Goal: Find specific page/section: Find specific page/section

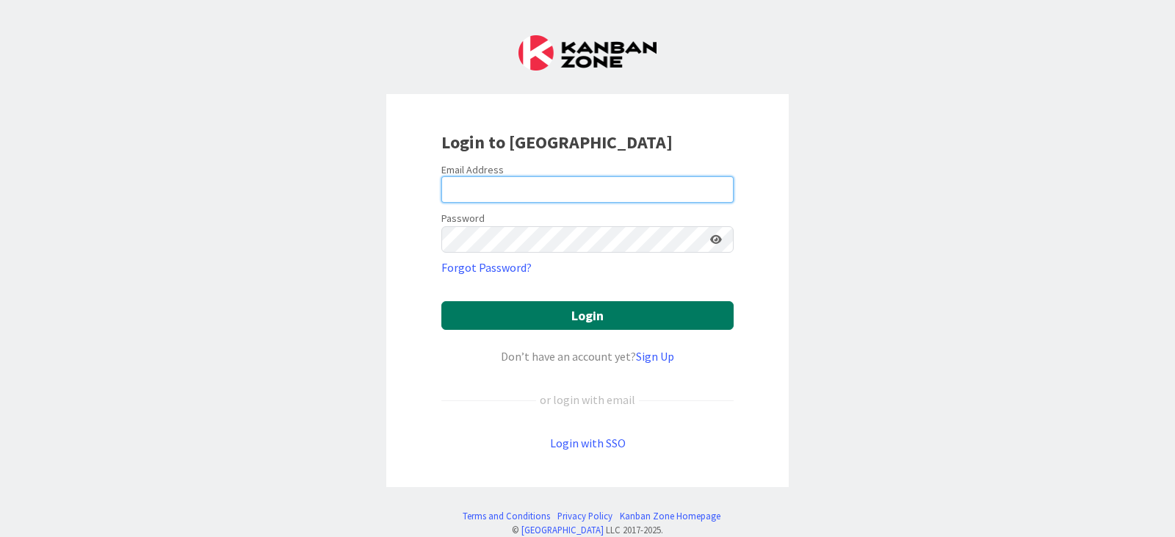
type input "[PERSON_NAME][EMAIL_ADDRESS][PERSON_NAME][DOMAIN_NAME]"
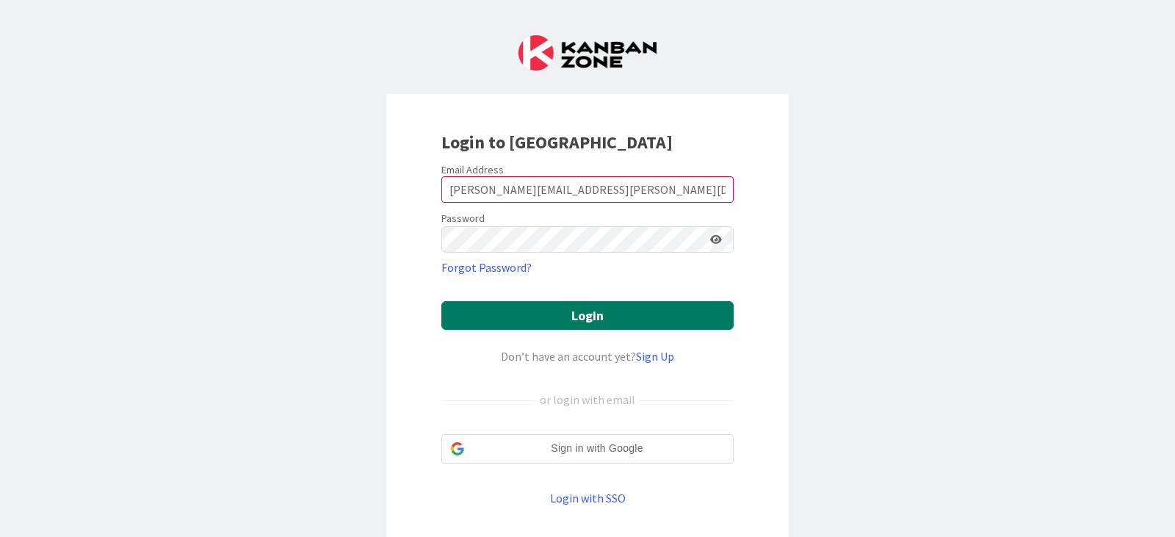
click at [618, 314] on button "Login" at bounding box center [587, 315] width 292 height 29
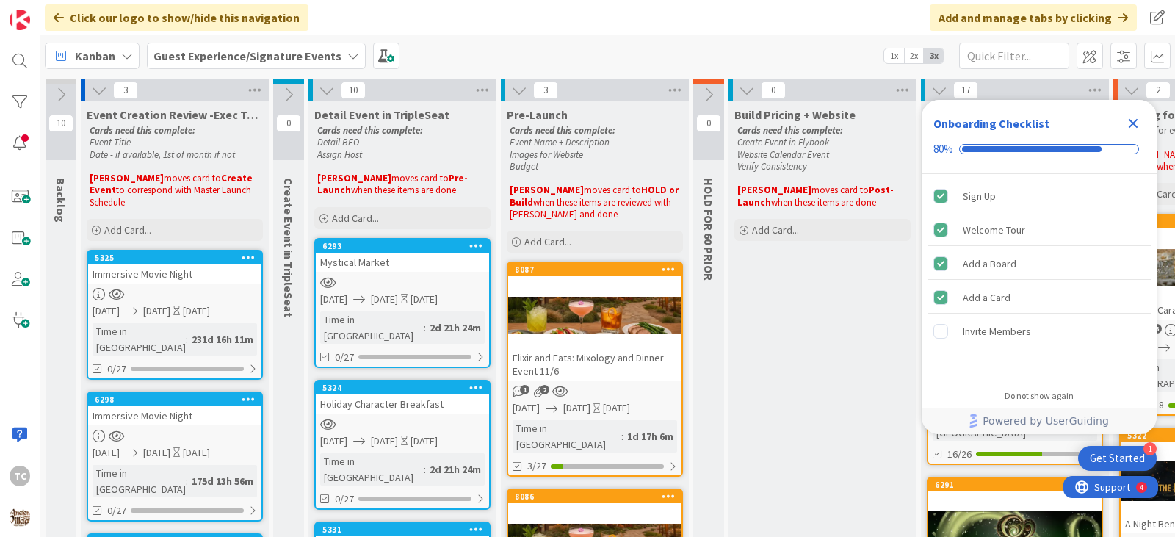
click at [1135, 121] on icon "Close Checklist" at bounding box center [1134, 124] width 10 height 10
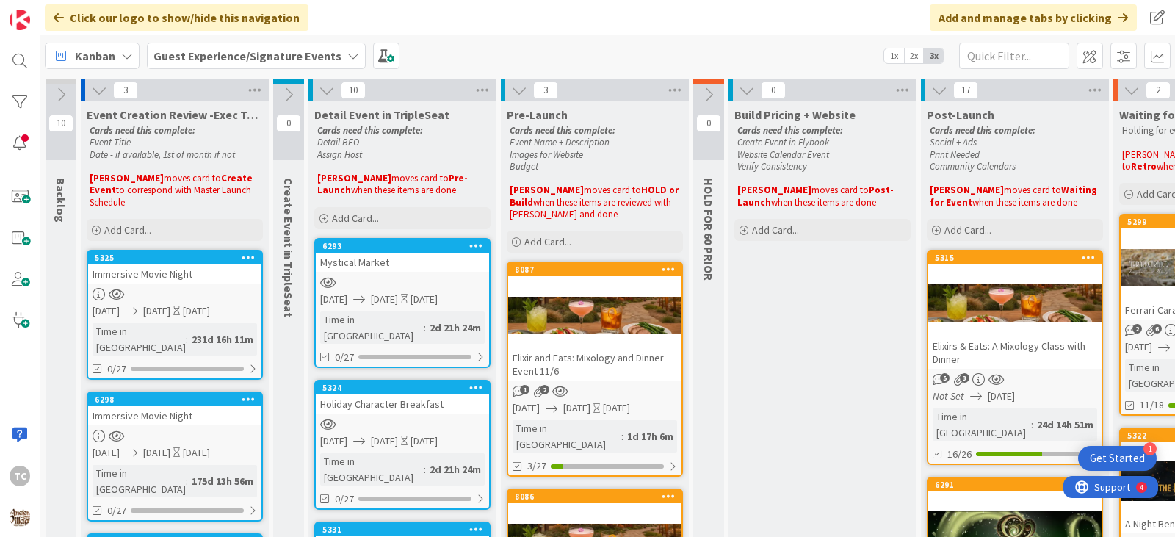
click at [183, 59] on b "Guest Experience/Signature Events" at bounding box center [247, 55] width 188 height 15
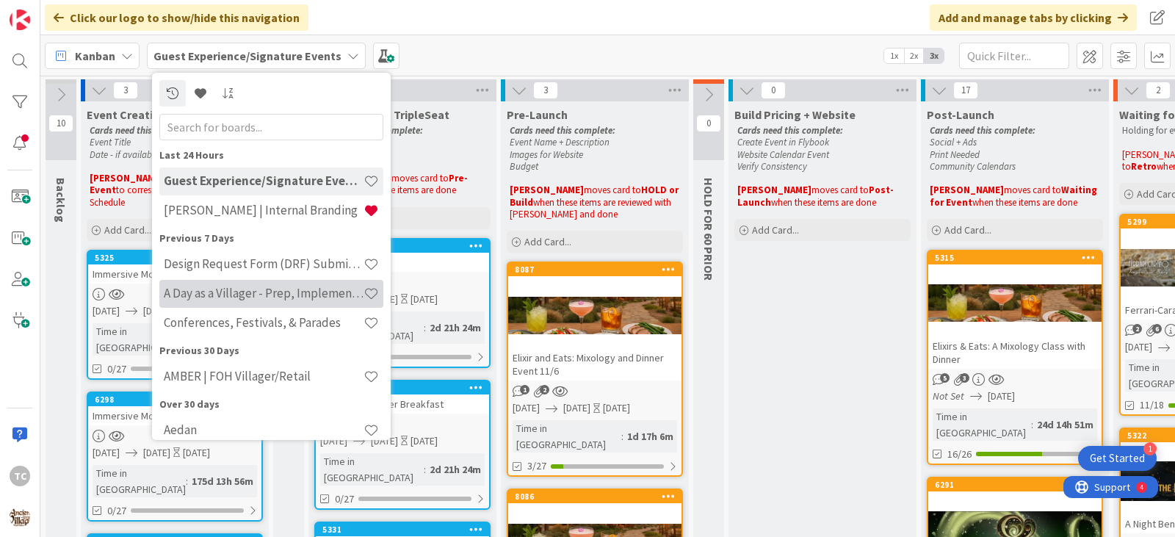
click at [213, 306] on div "A Day as a Villager - Prep, Implement and Execute" at bounding box center [271, 294] width 224 height 28
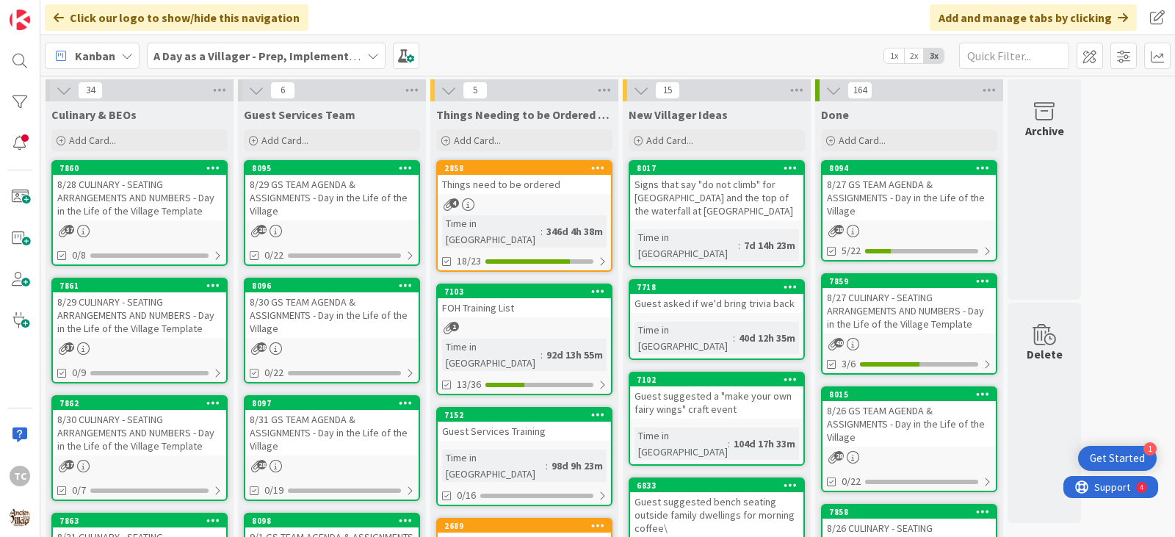
click at [306, 223] on link "8095 8/29 GS TEAM AGENDA & ASSIGNMENTS - Day in the Life of the Village 28 0/22" at bounding box center [332, 213] width 176 height 106
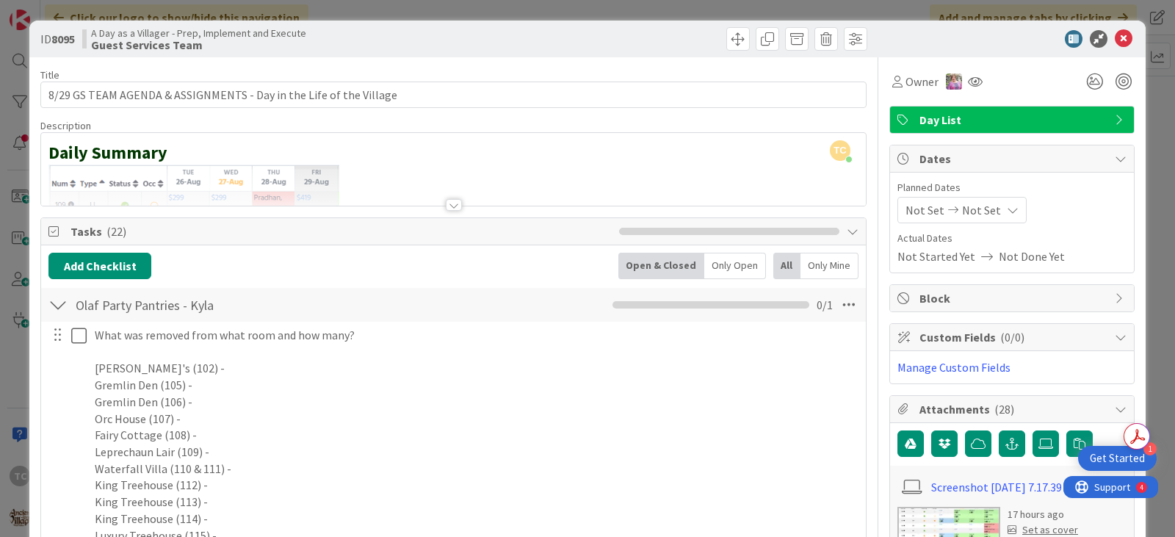
drag, startPoint x: 460, startPoint y: 167, endPoint x: 308, endPoint y: 210, distance: 158.6
click at [460, 167] on div "Daily Summary" at bounding box center [453, 173] width 825 height 66
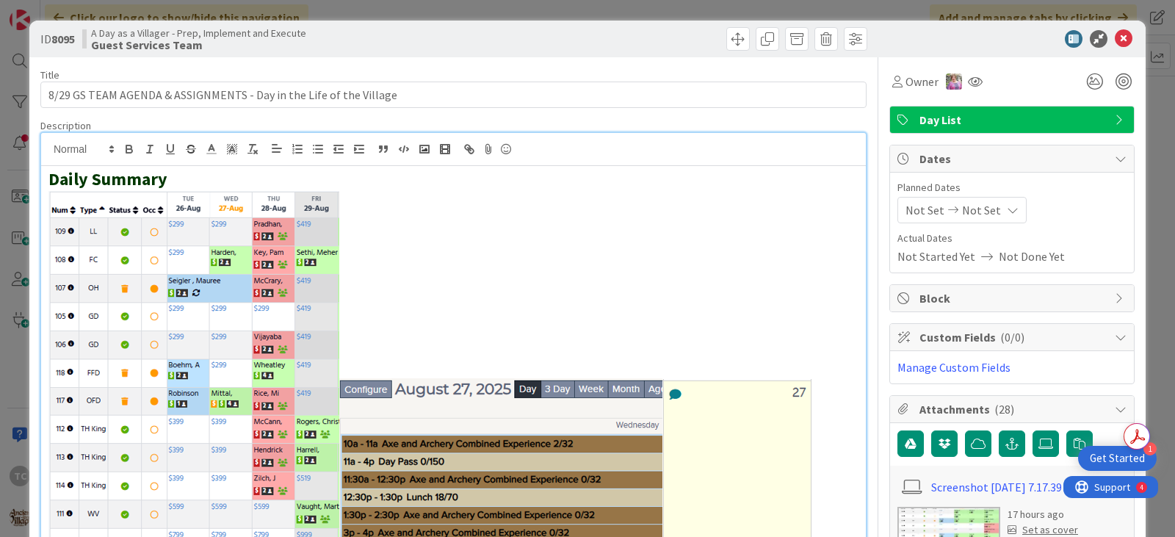
drag, startPoint x: 44, startPoint y: 353, endPoint x: 536, endPoint y: 397, distance: 494.1
click at [536, 397] on div "Daily Summary" at bounding box center [453, 399] width 825 height 466
click at [408, 7] on div "ID 8095 A Day as a Villager - Prep, Implement and Execute Guest Services Team T…" at bounding box center [587, 268] width 1175 height 537
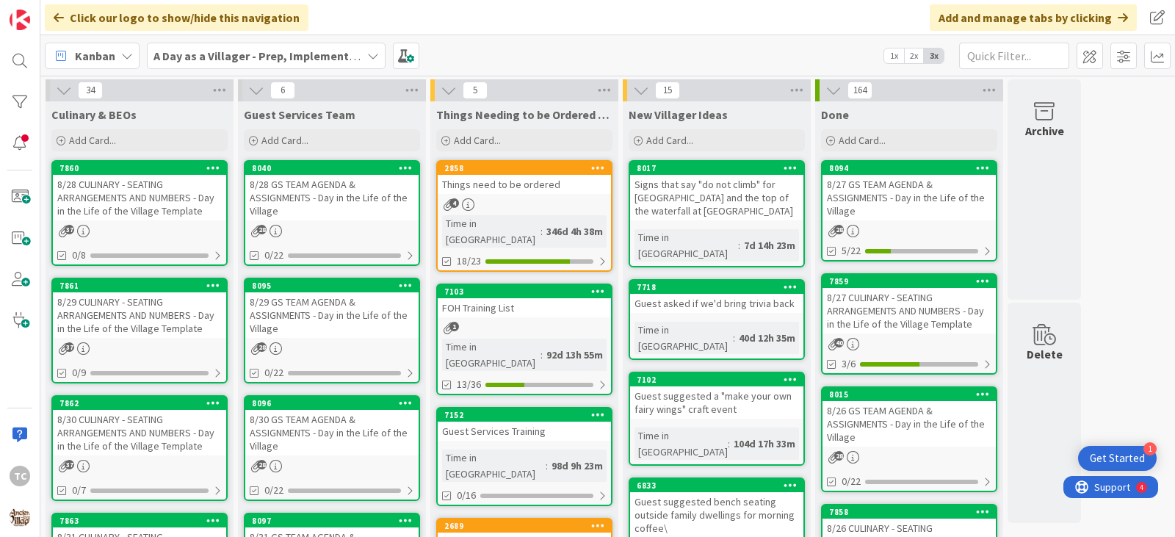
click at [345, 193] on div "8/28 GS TEAM AGENDA & ASSIGNMENTS - Day in the Life of the Village" at bounding box center [331, 198] width 173 height 46
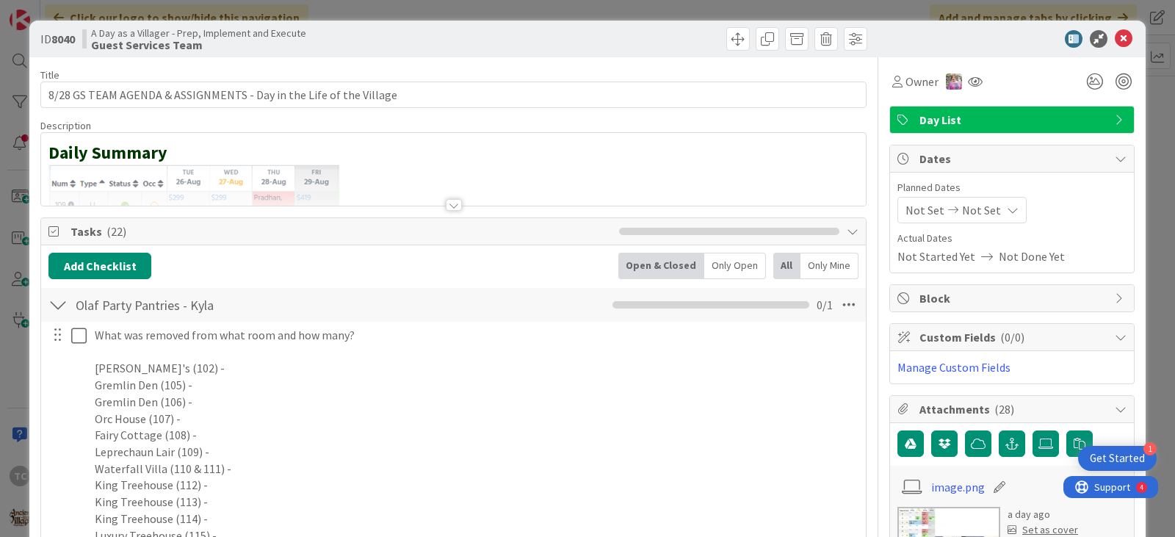
click at [548, 151] on h2 "Daily Summary" at bounding box center [453, 152] width 810 height 21
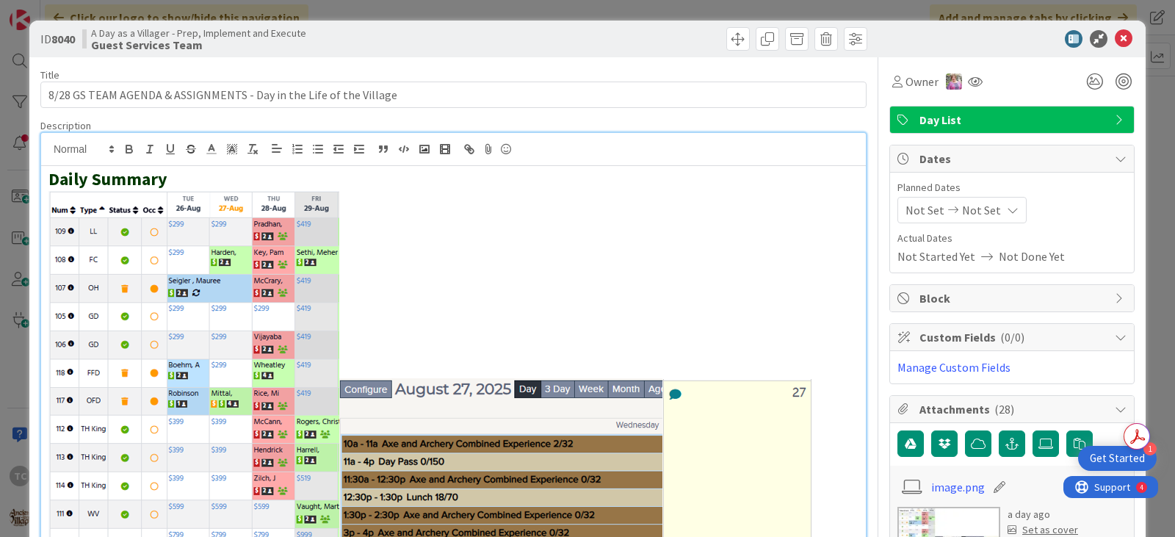
click at [837, 419] on p at bounding box center [453, 403] width 810 height 427
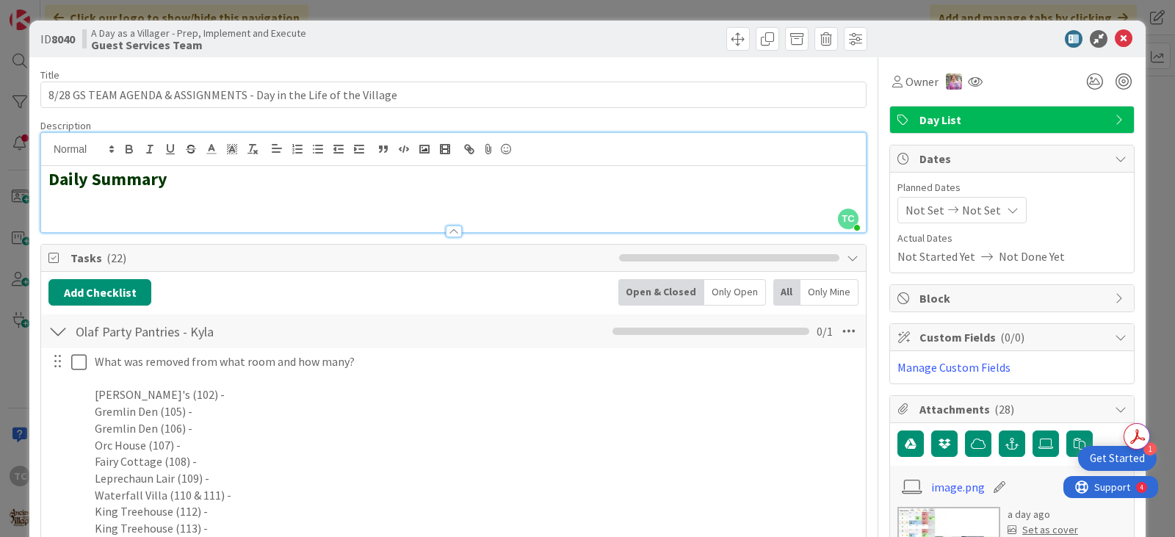
click at [87, 209] on div "Daily Summary" at bounding box center [453, 199] width 825 height 66
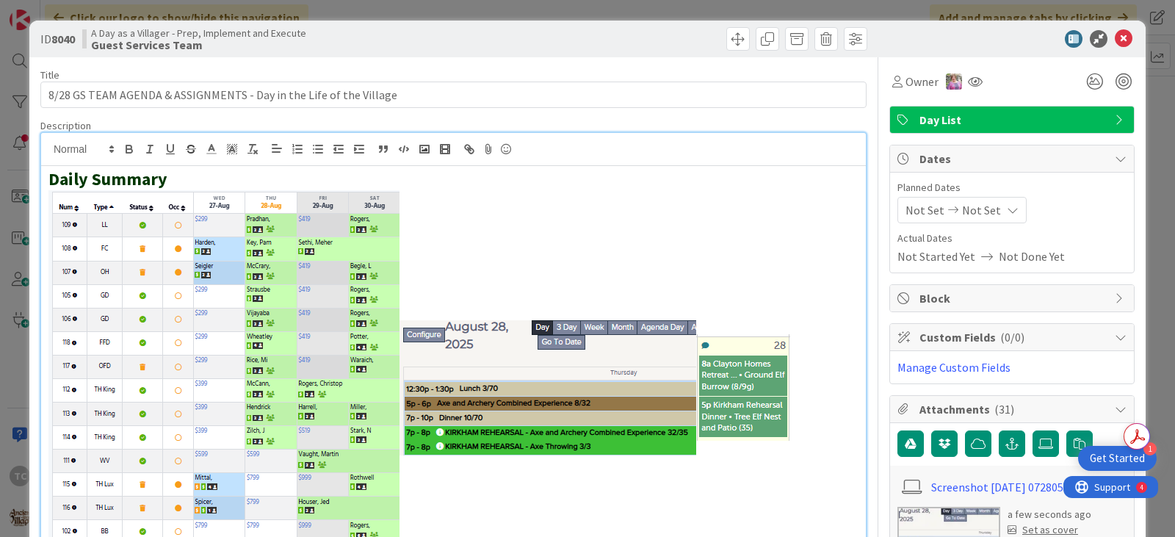
click at [623, 9] on div "ID 8040 A Day as a Villager - Prep, Implement and Execute Guest Services Team T…" at bounding box center [587, 268] width 1175 height 537
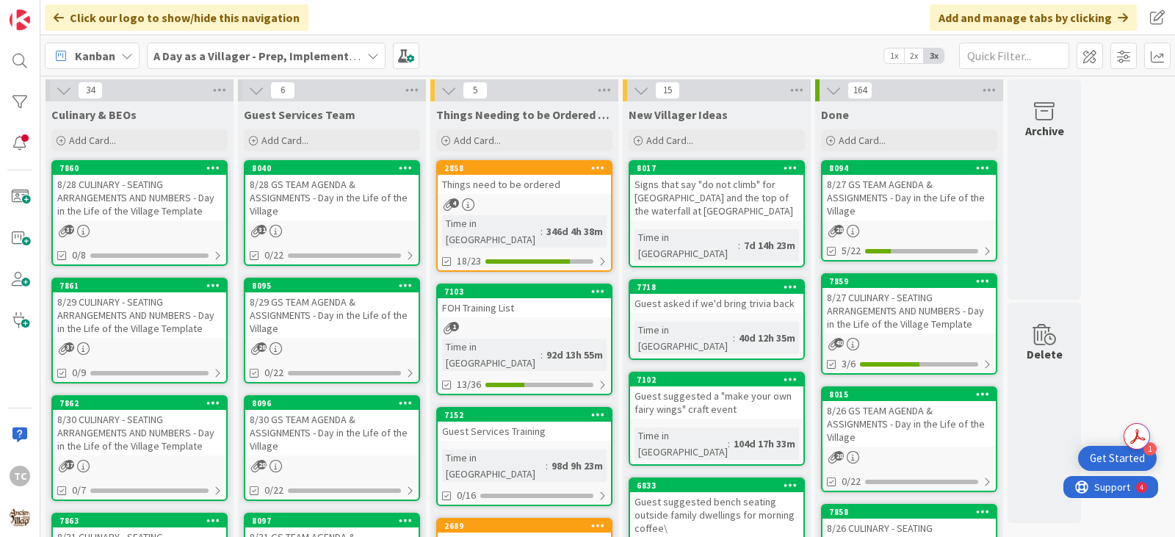
click at [118, 220] on link "7860 8/28 CULINARY - SEATING ARRANGEMENTS AND NUMBERS - Day in the Life of the …" at bounding box center [139, 213] width 176 height 106
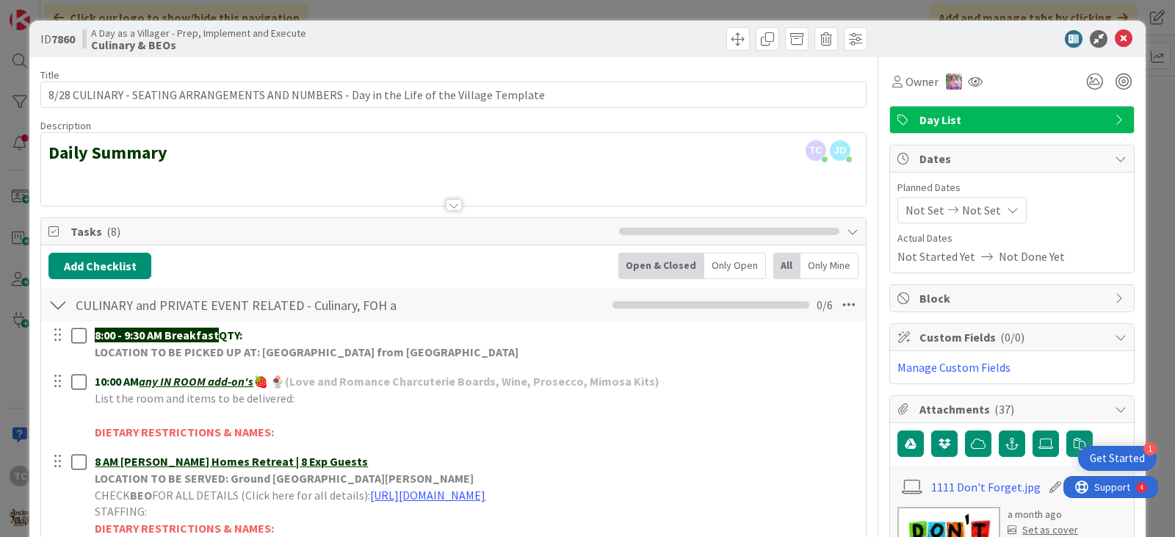
click at [68, 178] on div at bounding box center [453, 186] width 825 height 37
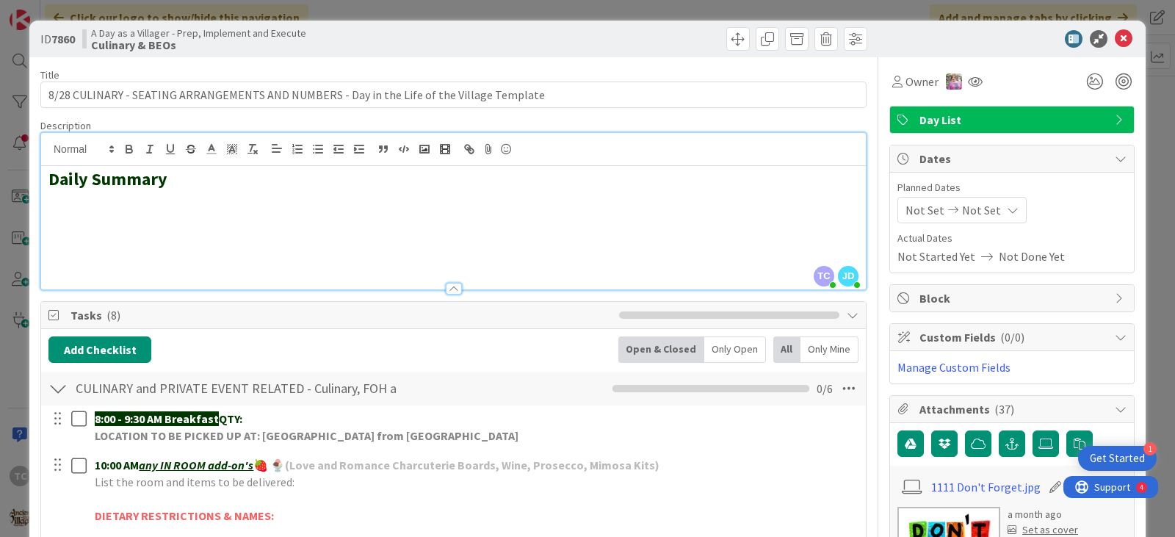
click at [81, 225] on h2 at bounding box center [453, 222] width 810 height 21
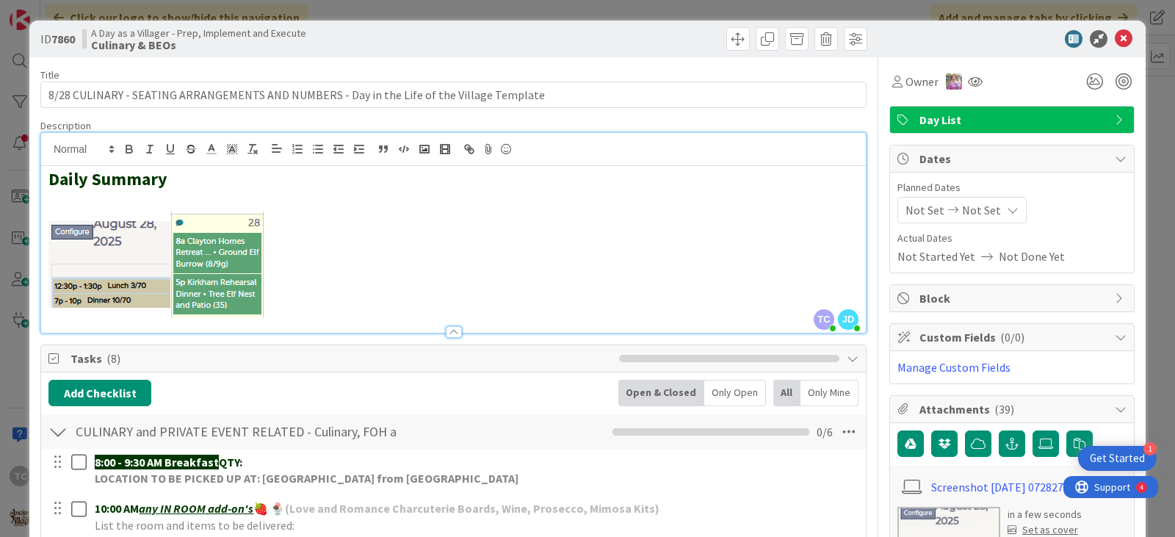
click at [471, 11] on div "ID 7860 A Day as a Villager - Prep, Implement and Execute Culinary & BEOs Title…" at bounding box center [587, 268] width 1175 height 537
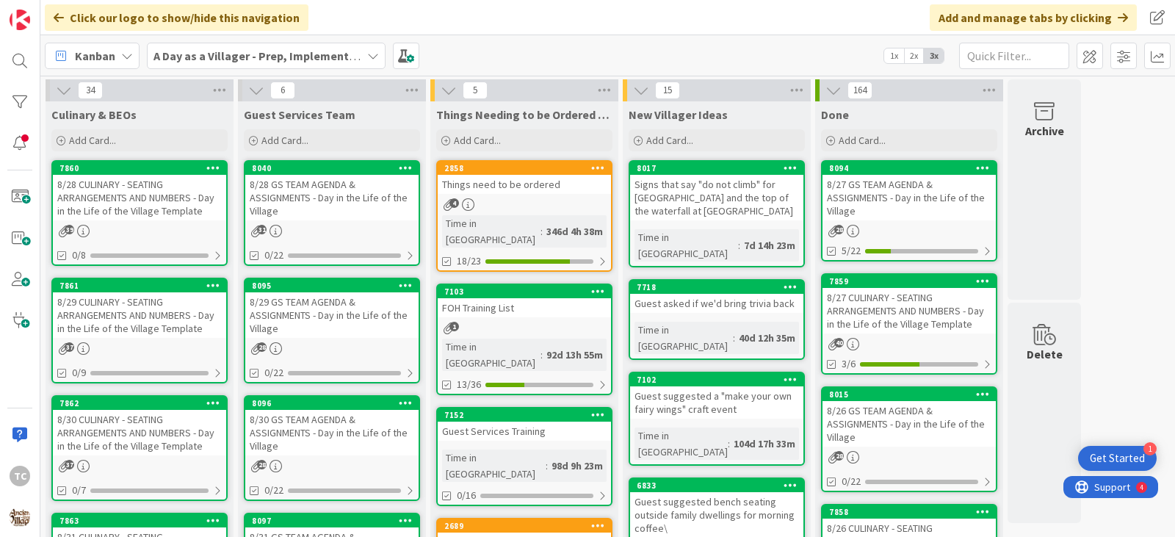
click at [115, 201] on div "8/28 CULINARY - SEATING ARRANGEMENTS AND NUMBERS - Day in the Life of the Villa…" at bounding box center [139, 198] width 173 height 46
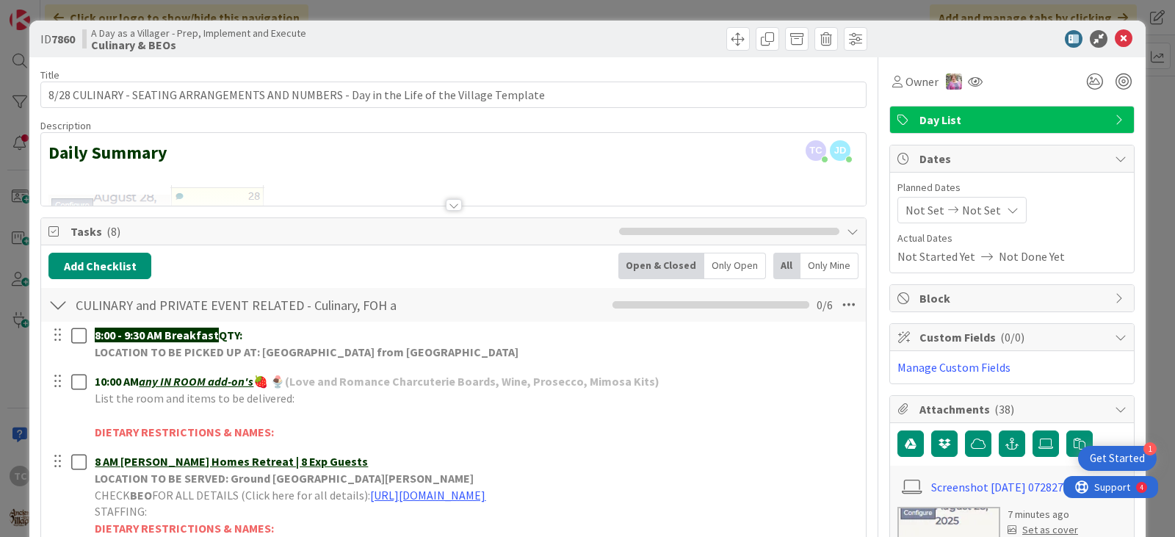
click at [328, 14] on div "ID 7860 A Day as a Villager - Prep, Implement and Execute Culinary & BEOs Title…" at bounding box center [587, 268] width 1175 height 537
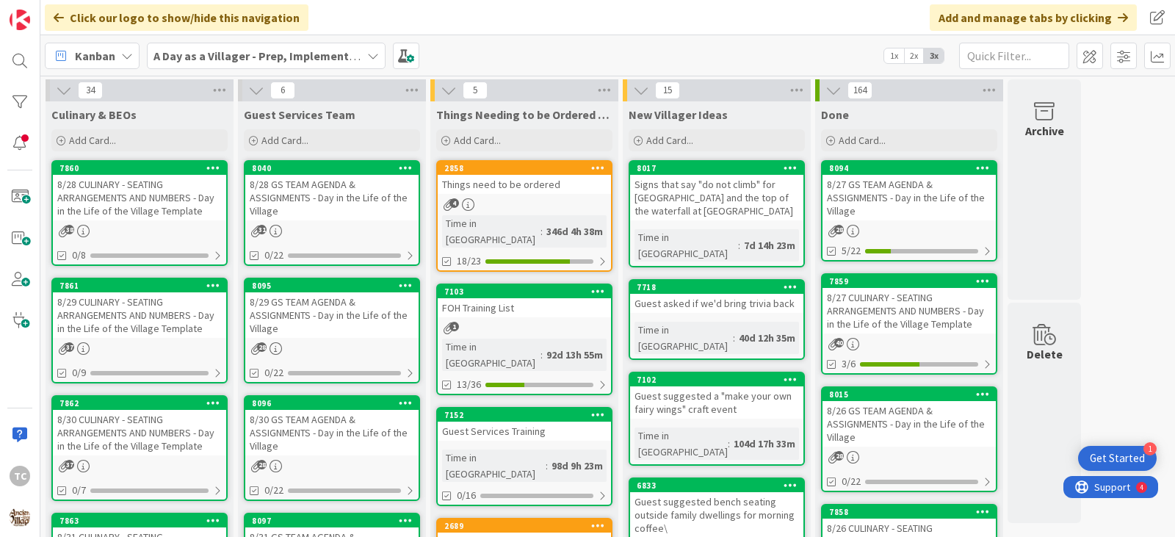
click at [286, 54] on b "A Day as a Villager - Prep, Implement and Execute" at bounding box center [284, 55] width 262 height 15
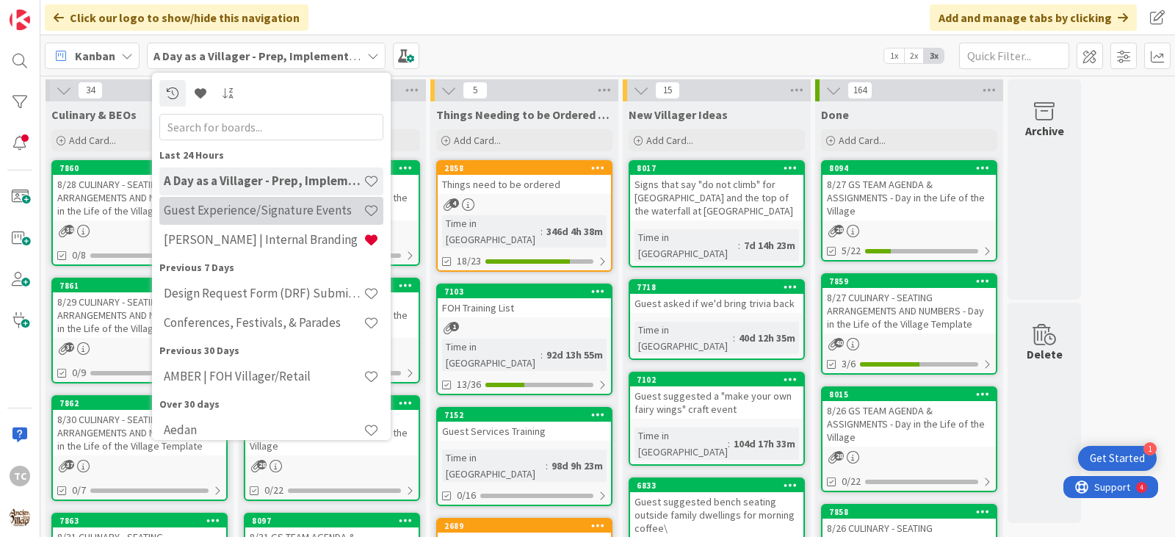
click at [195, 206] on h4 "Guest Experience/Signature Events" at bounding box center [264, 210] width 200 height 15
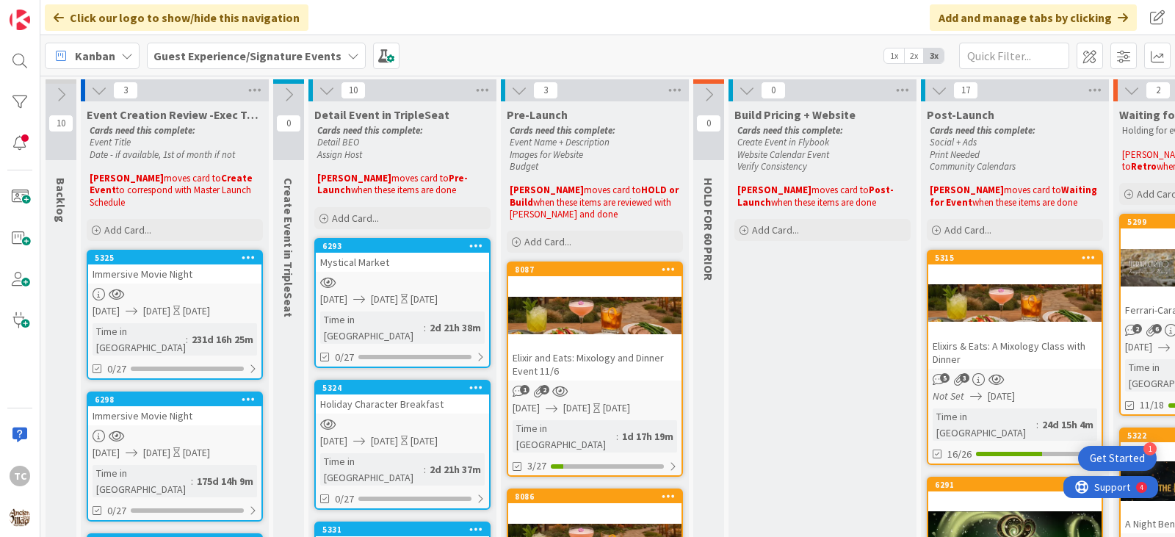
click at [618, 51] on div "Kanban Guest Experience/Signature Events 1x 2x 3x" at bounding box center [607, 55] width 1135 height 40
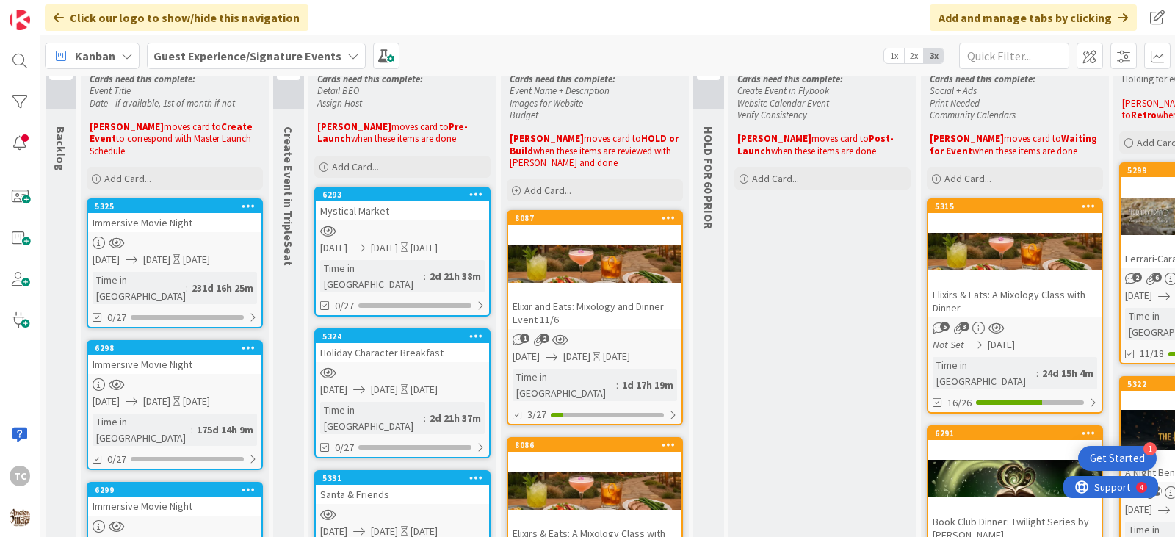
scroll to position [73, 0]
